Goal: Transaction & Acquisition: Download file/media

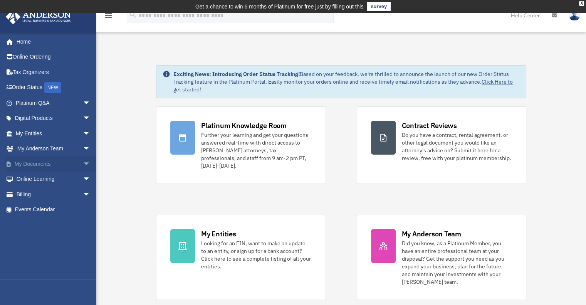
click at [41, 164] on link "My Documents arrow_drop_down" at bounding box center [53, 163] width 97 height 15
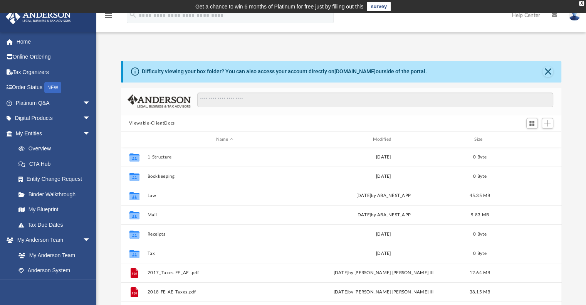
scroll to position [169, 435]
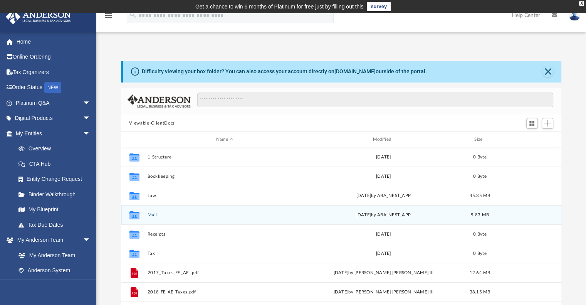
click at [160, 218] on div "Collaborated Folder Mail [DATE] by ABA_NEST_APP 9.83 MB" at bounding box center [341, 214] width 441 height 19
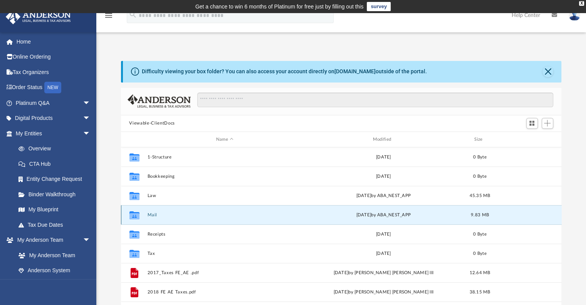
click at [154, 214] on button "Mail" at bounding box center [224, 214] width 155 height 5
click at [148, 214] on button "Mail" at bounding box center [224, 214] width 155 height 5
click at [545, 72] on button "Close" at bounding box center [547, 71] width 11 height 11
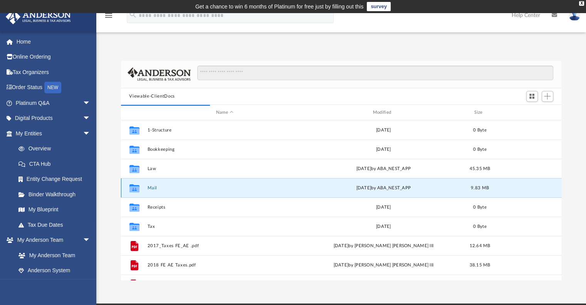
click at [146, 185] on div "Collaborated Folder Mail [DATE] by ABA_NEST_APP 9.83 MB" at bounding box center [341, 187] width 441 height 19
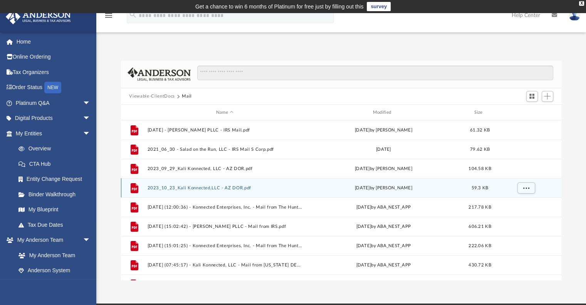
click at [136, 189] on icon "grid" at bounding box center [133, 189] width 5 height 2
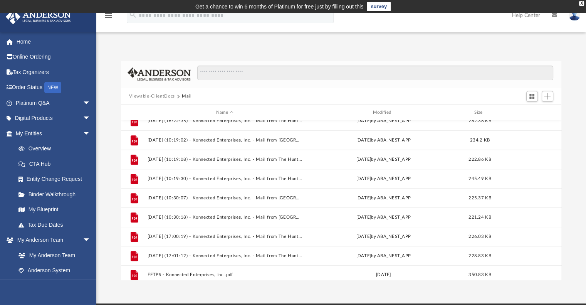
scroll to position [707, 0]
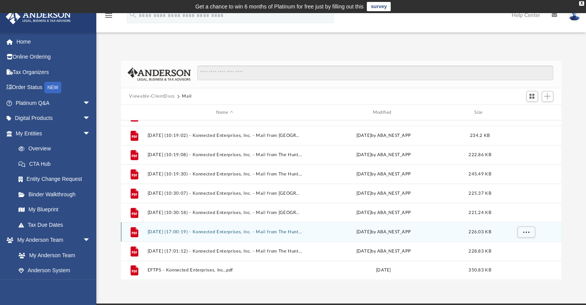
click at [165, 232] on button "[DATE] (17:00:19) - Konnected Enterprises, Inc. - Mail from The Huntington Nati…" at bounding box center [224, 231] width 155 height 5
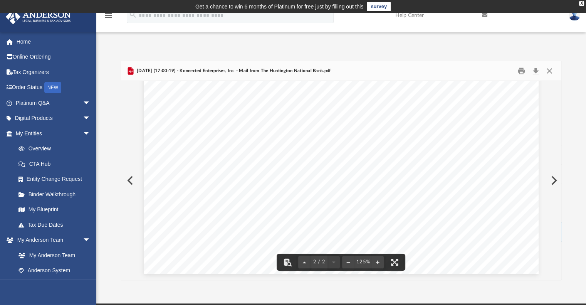
scroll to position [143, 0]
click at [533, 69] on button "Download" at bounding box center [536, 71] width 14 height 12
click at [550, 69] on button "Close" at bounding box center [549, 71] width 14 height 12
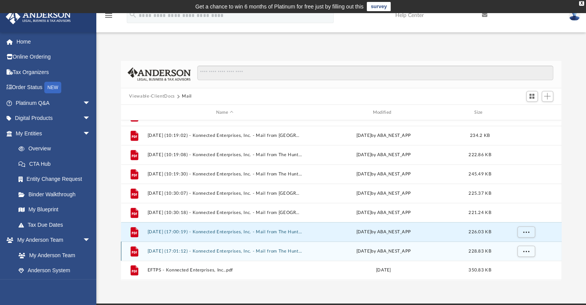
click at [204, 251] on button "[DATE] (17:01:12) - Konnected Enterprises, Inc. - Mail from The Huntington Nati…" at bounding box center [224, 250] width 155 height 5
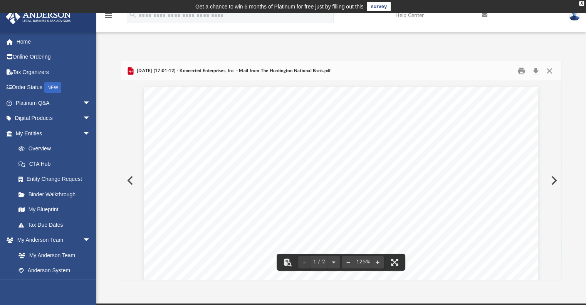
scroll to position [231, 0]
click at [538, 72] on button "Download" at bounding box center [536, 71] width 14 height 12
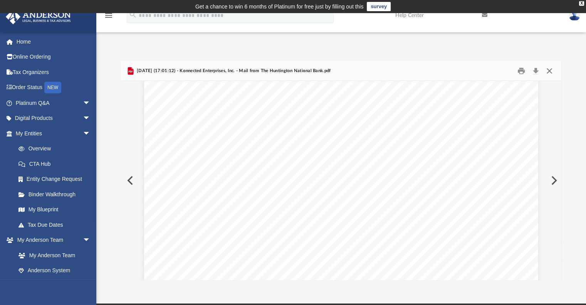
click at [548, 70] on button "Close" at bounding box center [549, 71] width 14 height 12
